Goal: Find specific page/section: Find specific page/section

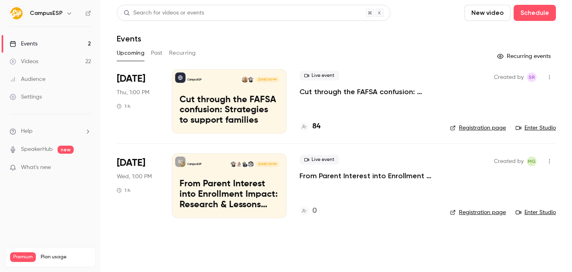
click at [32, 75] on div "Audience" at bounding box center [28, 79] width 36 height 8
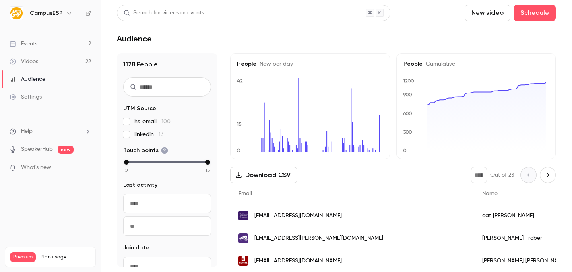
click at [146, 82] on input "text" at bounding box center [167, 86] width 88 height 19
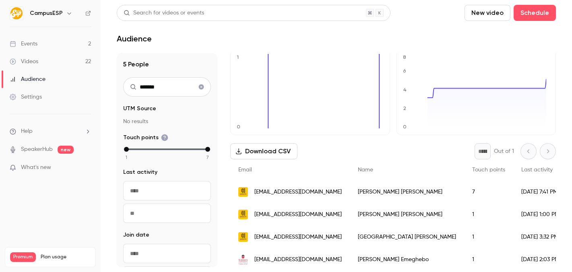
scroll to position [56, 0]
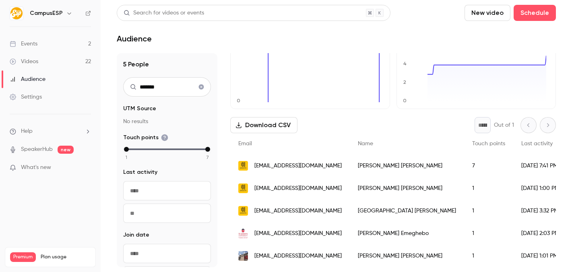
type input "*******"
